Goal: Check status: Check status

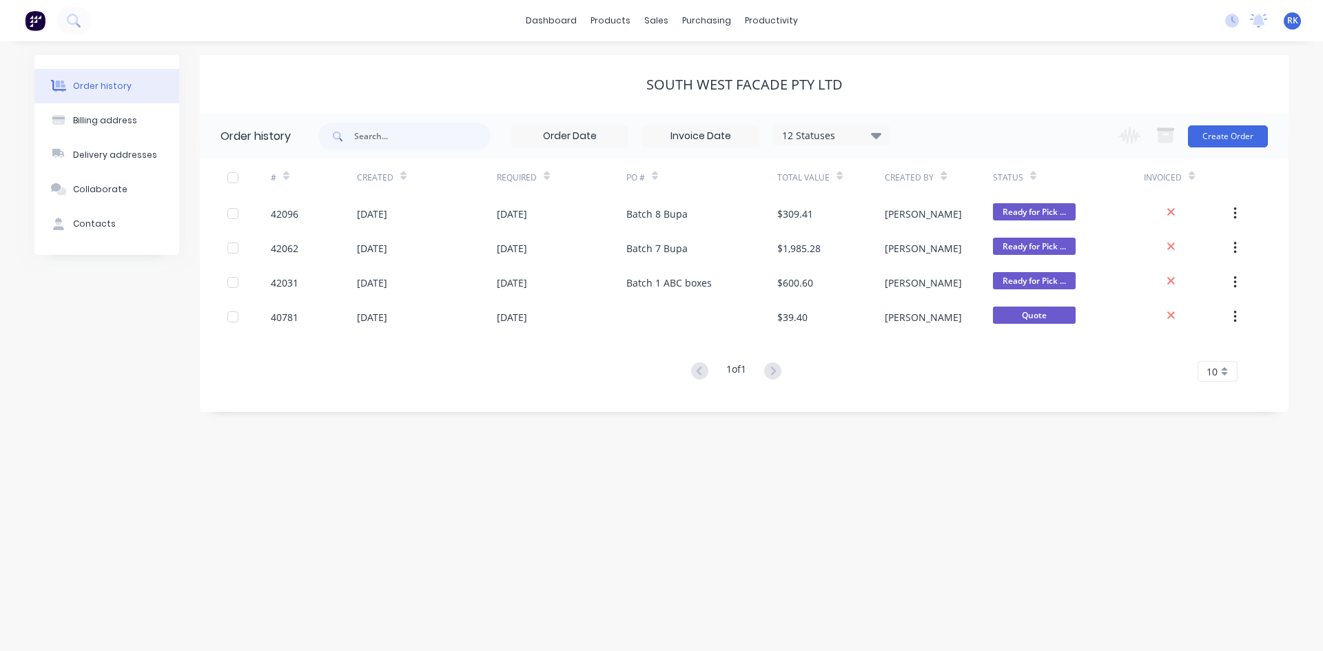
click at [1289, 23] on span "RK" at bounding box center [1292, 20] width 11 height 12
click at [1176, 29] on div "dashboard products sales purchasing productivity dashboard products Product Cat…" at bounding box center [661, 20] width 1323 height 41
click at [1254, 21] on icon at bounding box center [1258, 21] width 17 height 14
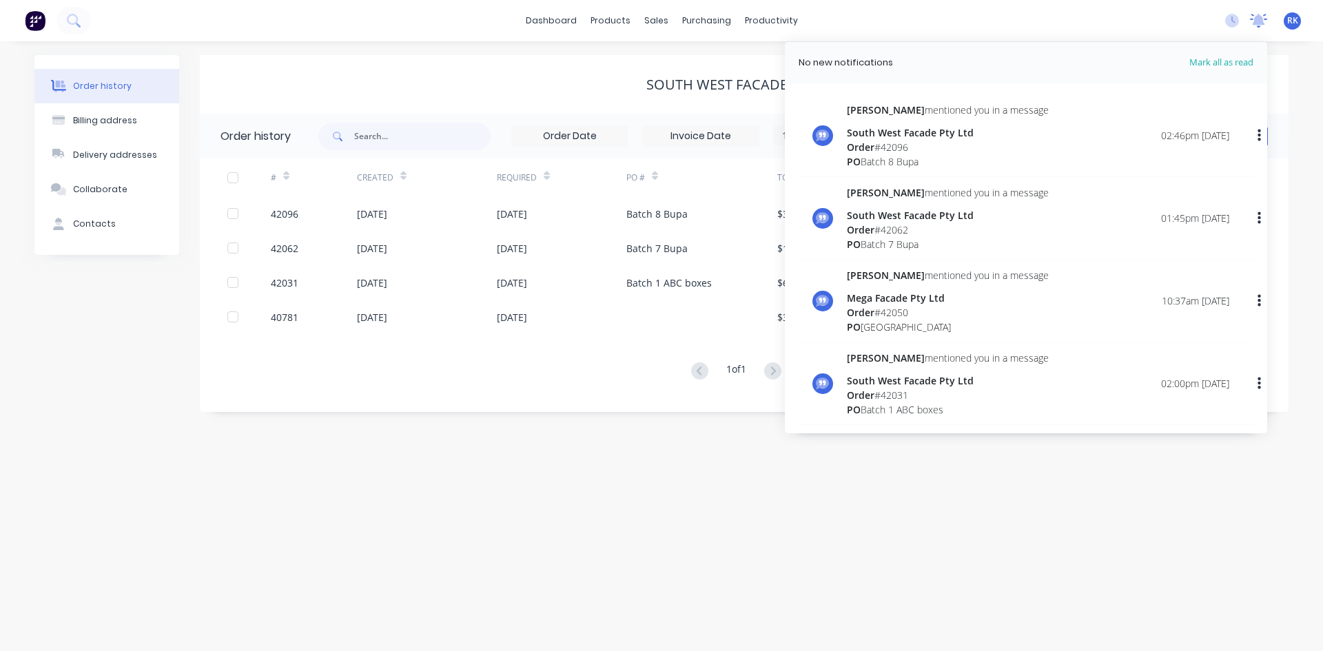
click at [1254, 21] on icon at bounding box center [1258, 21] width 17 height 14
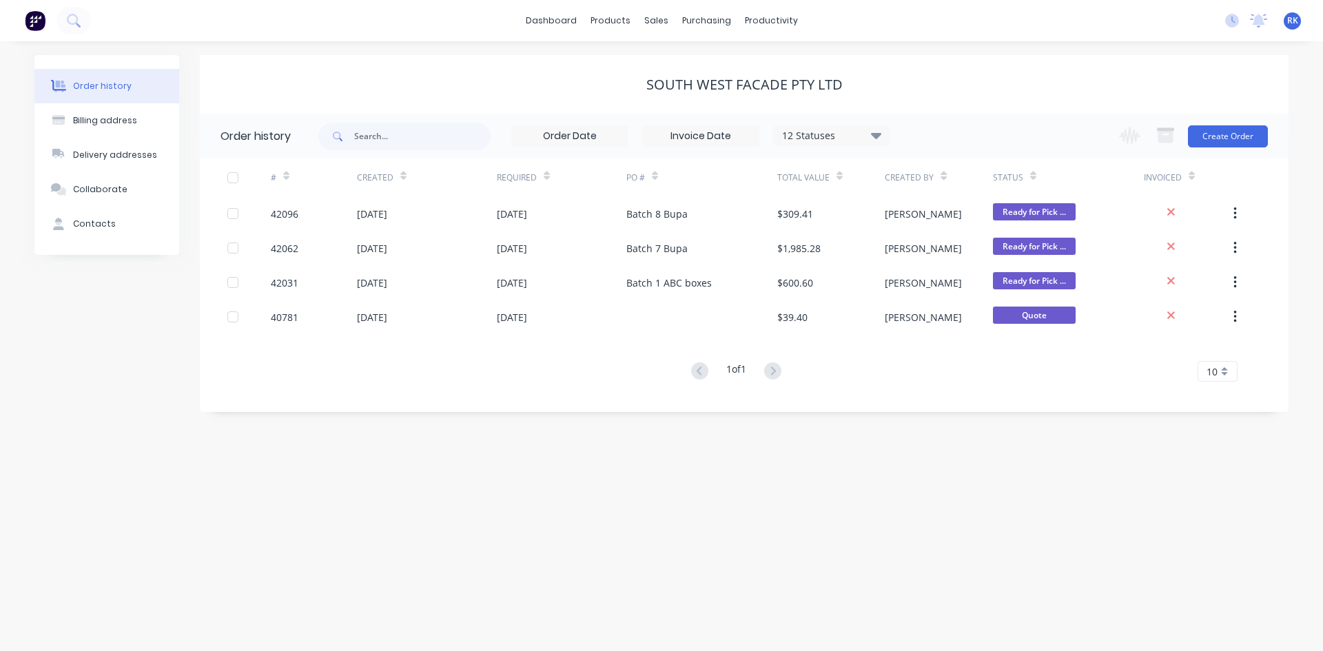
click at [1180, 28] on div "dashboard products sales purchasing productivity dashboard products Product Cat…" at bounding box center [661, 20] width 1323 height 41
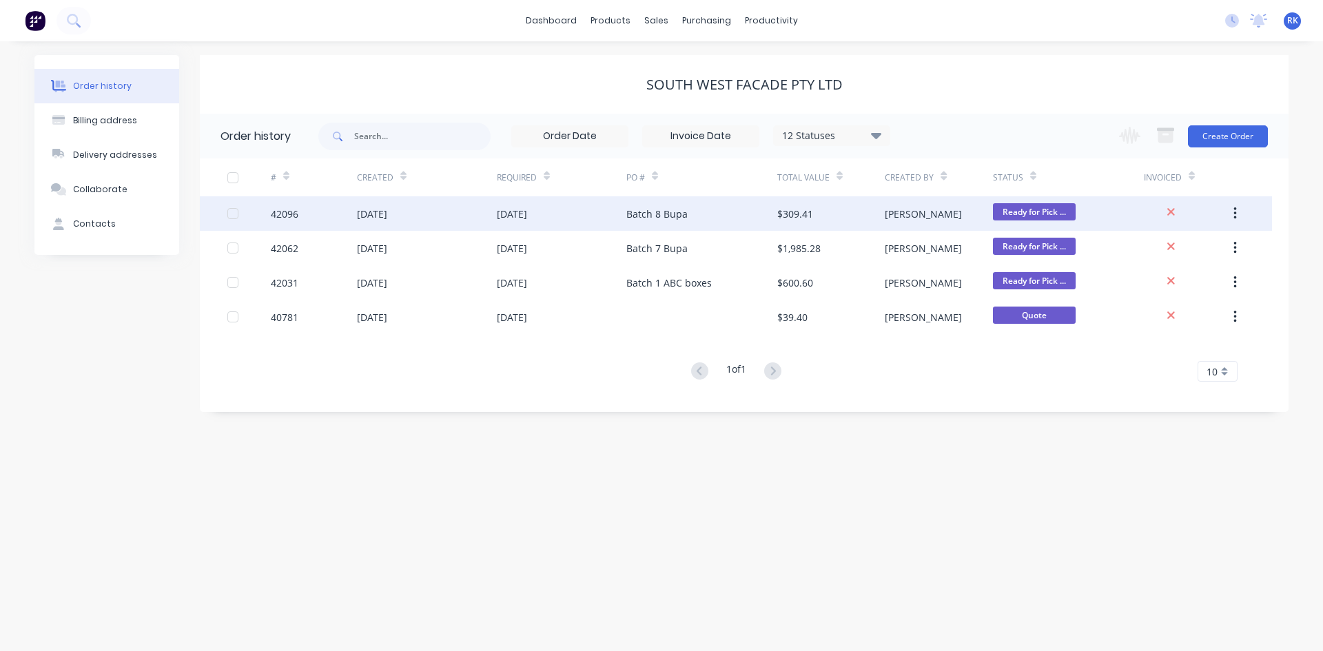
click at [748, 218] on div "Batch 8 Bupa" at bounding box center [701, 213] width 151 height 34
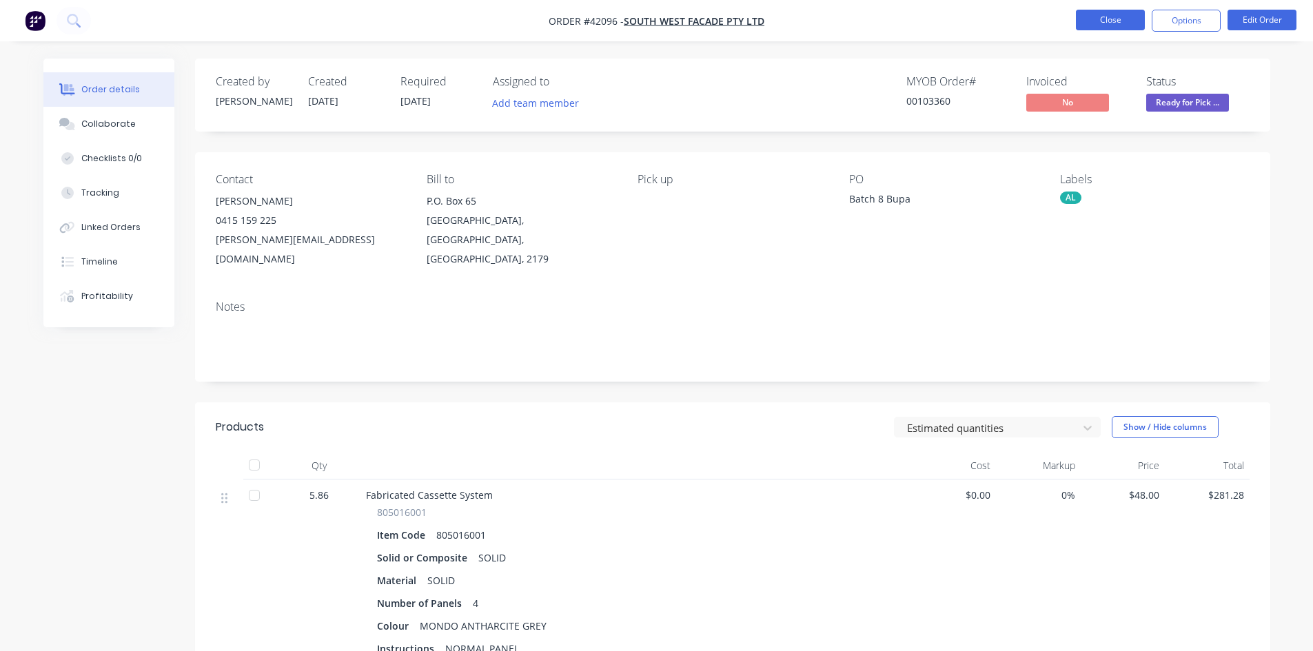
click at [1097, 29] on button "Close" at bounding box center [1110, 20] width 69 height 21
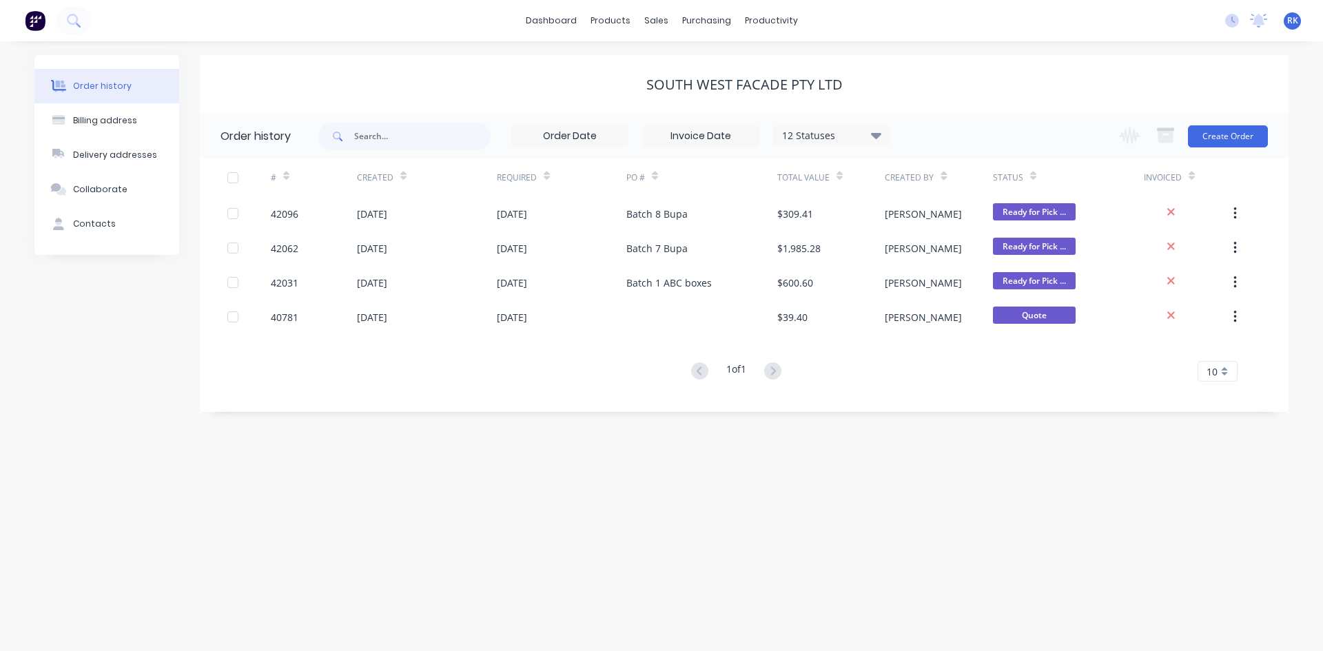
click at [855, 87] on div "South West Facade Pty Ltd" at bounding box center [744, 84] width 1089 height 17
